Goal: Information Seeking & Learning: Learn about a topic

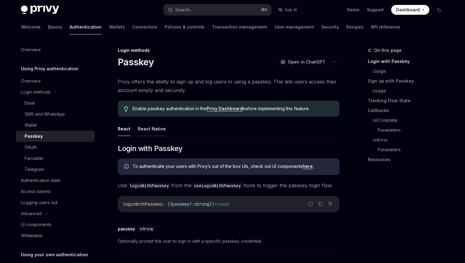
click at [156, 130] on button "React Native" at bounding box center [152, 129] width 28 height 14
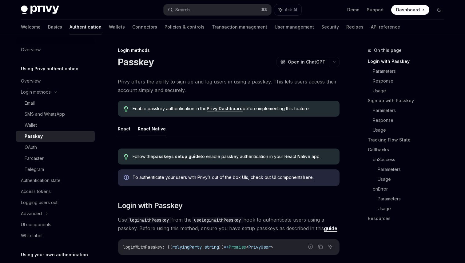
click at [122, 128] on button "React" at bounding box center [124, 129] width 13 height 14
type textarea "*"
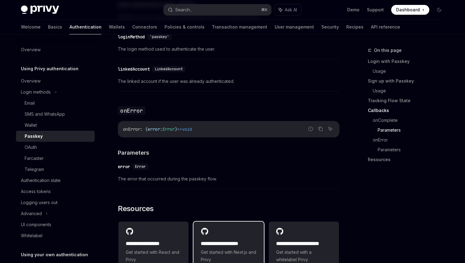
scroll to position [923, 0]
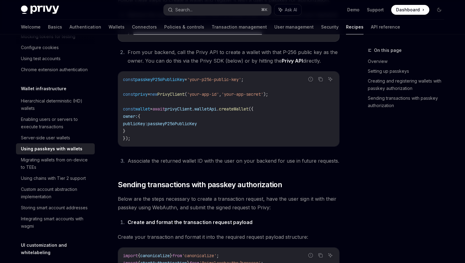
scroll to position [322, 0]
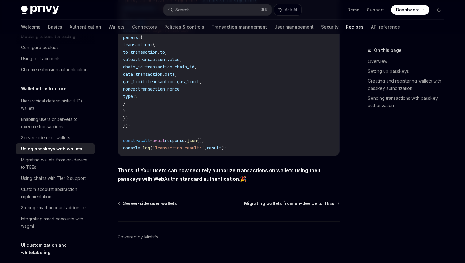
scroll to position [1215, 0]
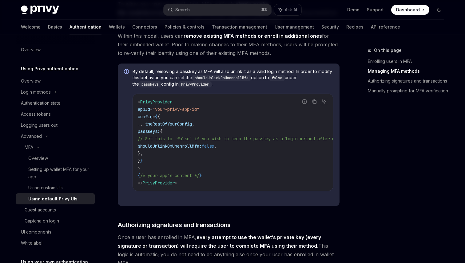
scroll to position [518, 0]
